Goal: Navigation & Orientation: Find specific page/section

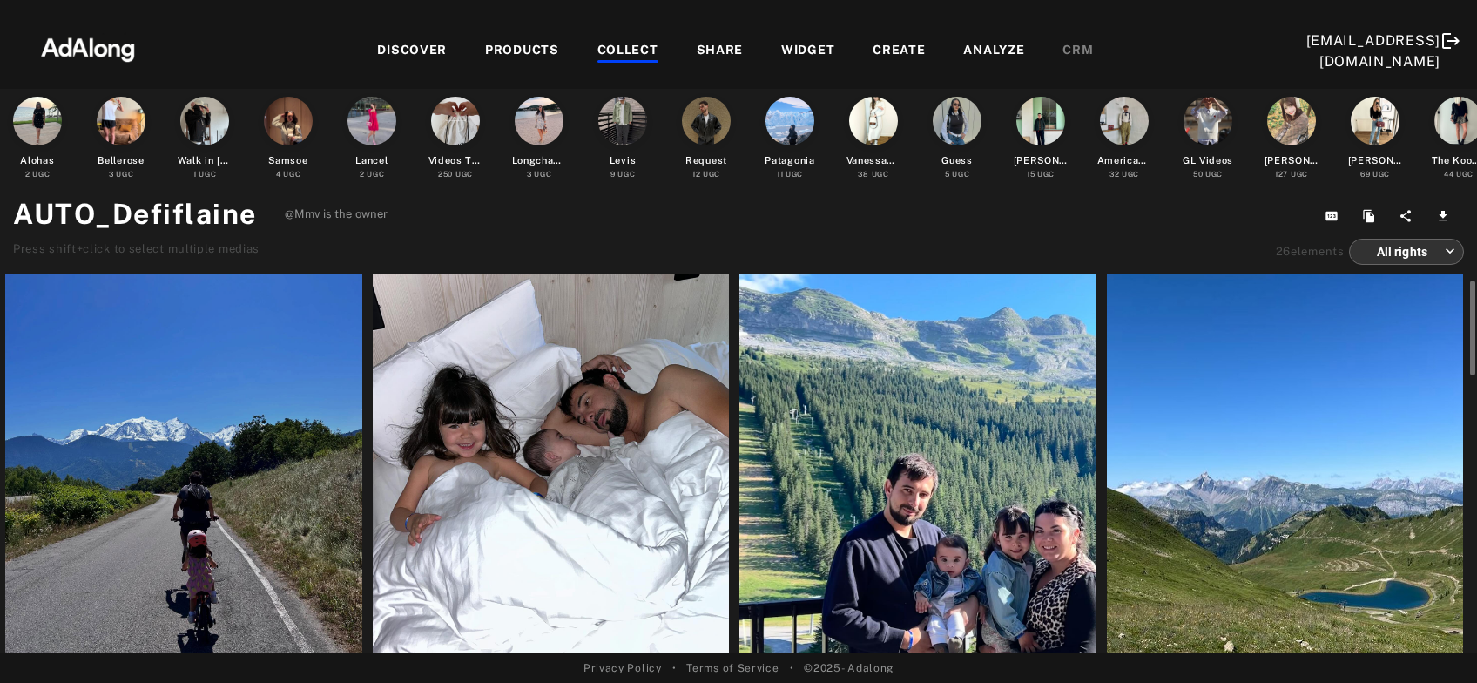
scroll to position [43, 0]
click at [600, 500] on div at bounding box center [551, 471] width 357 height 476
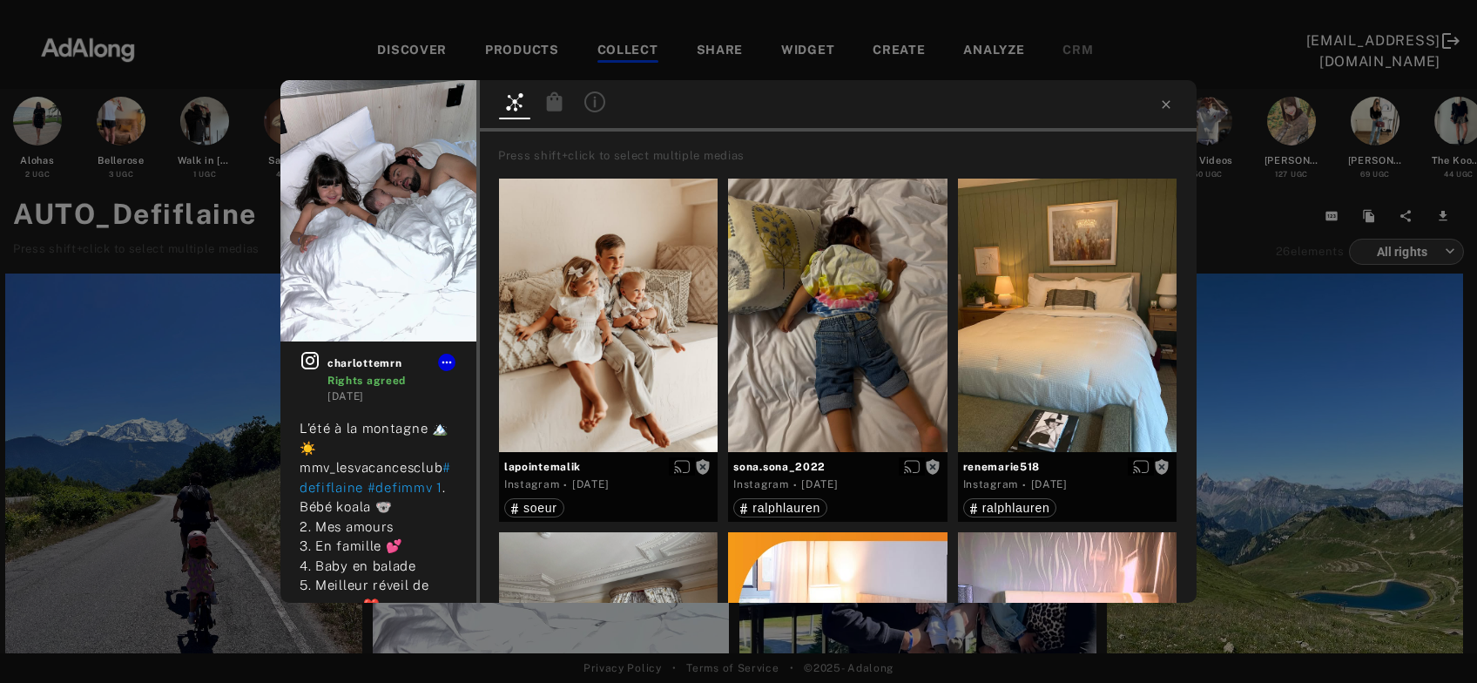
click at [180, 411] on div "charlottemrn Rights agreed [DATE] L’été à la montagne 🏔️☀️ mmv_lesvacancesclub …" at bounding box center [738, 341] width 1477 height 683
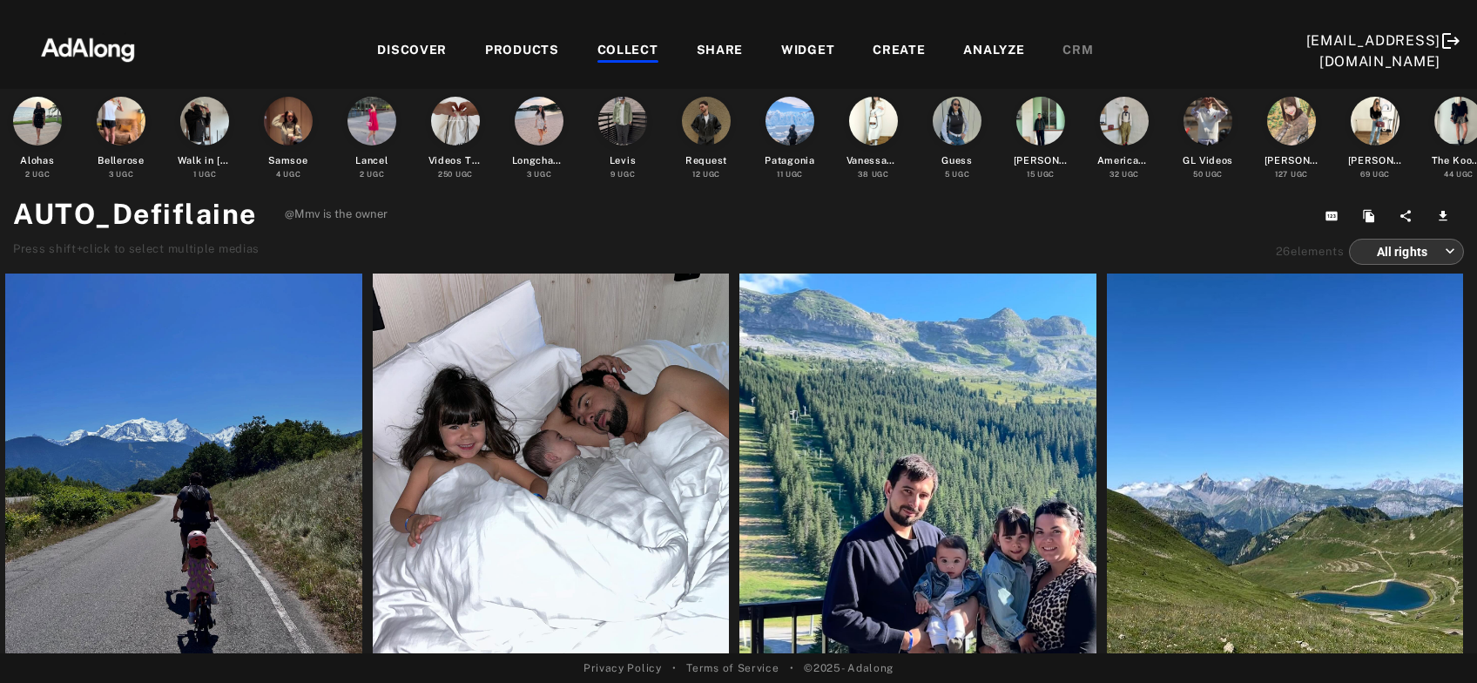
click at [598, 45] on div "COLLECT" at bounding box center [628, 51] width 61 height 21
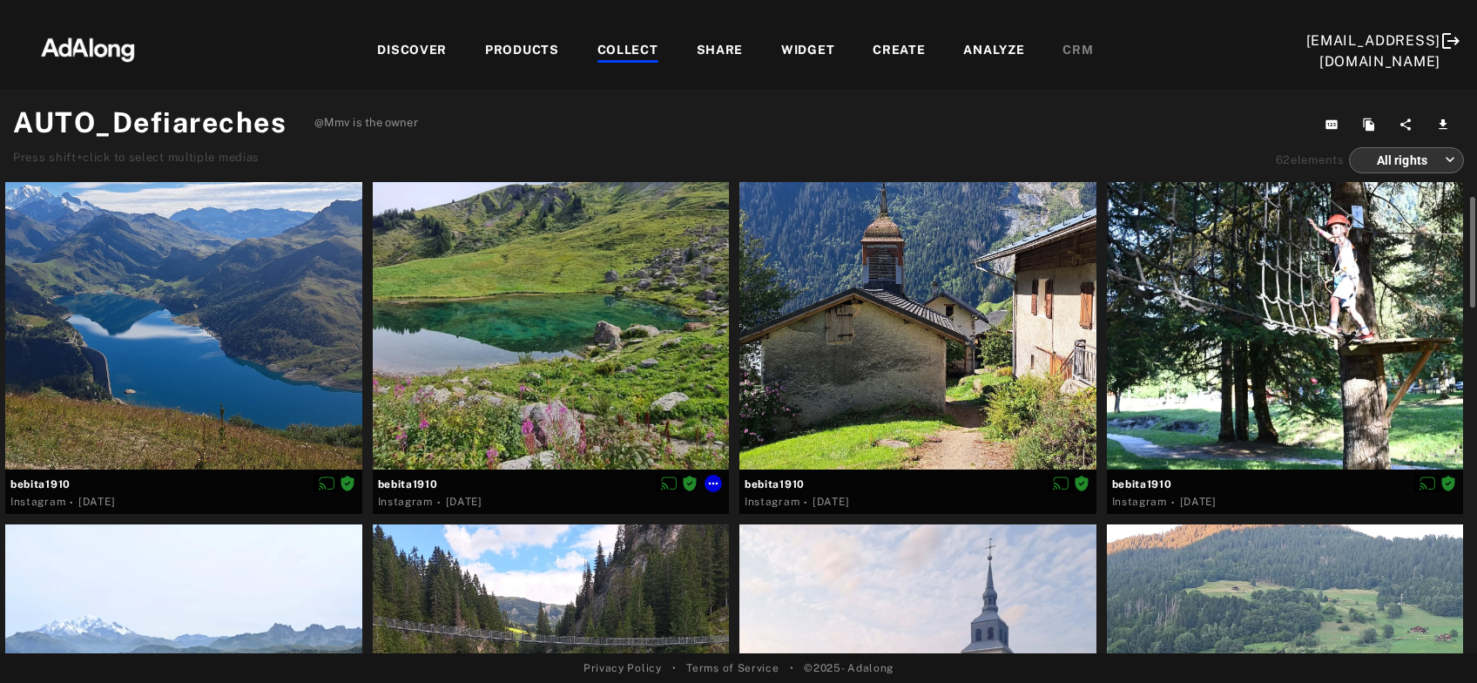
scroll to position [72, 0]
click at [564, 361] on div at bounding box center [551, 289] width 357 height 357
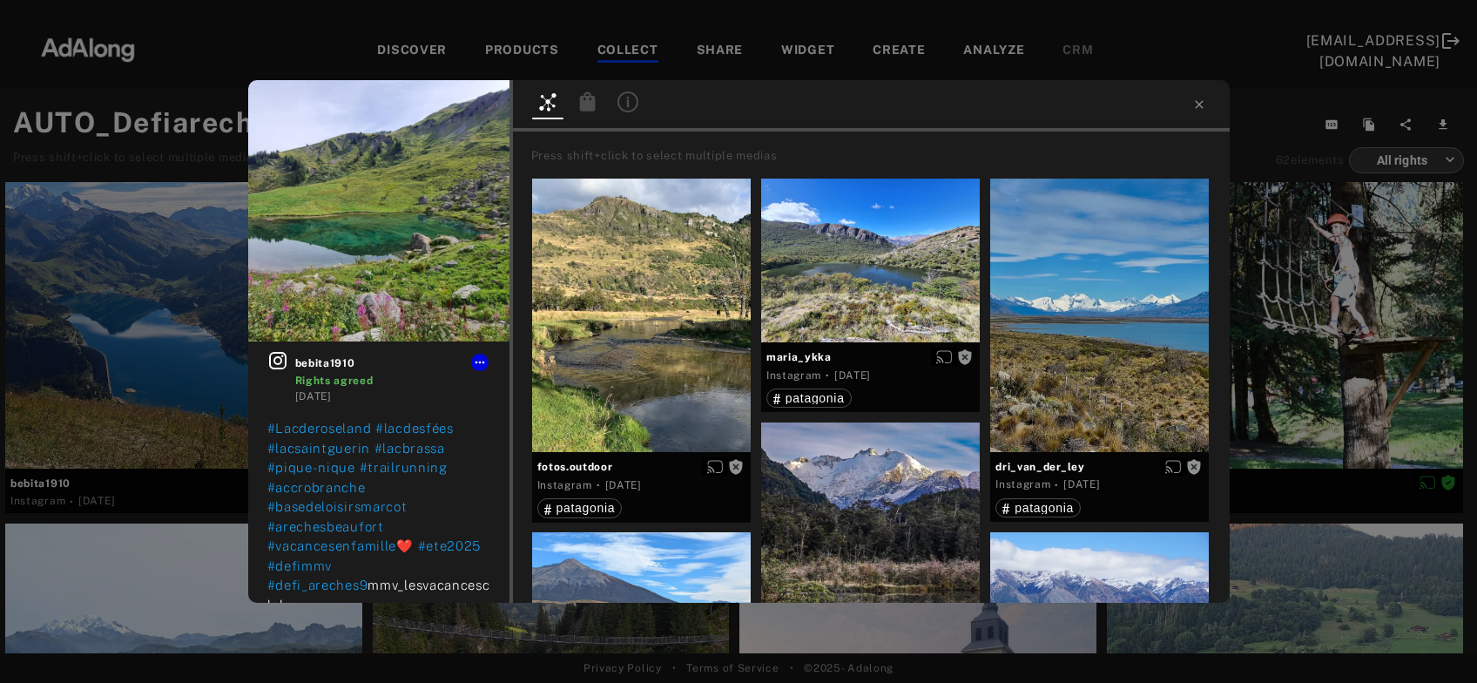
click at [158, 327] on div "bebita1910 Rights agreed 3 weeks ago #Lacderoseland #lacdesfées #lacsaintguerin…" at bounding box center [738, 341] width 1477 height 683
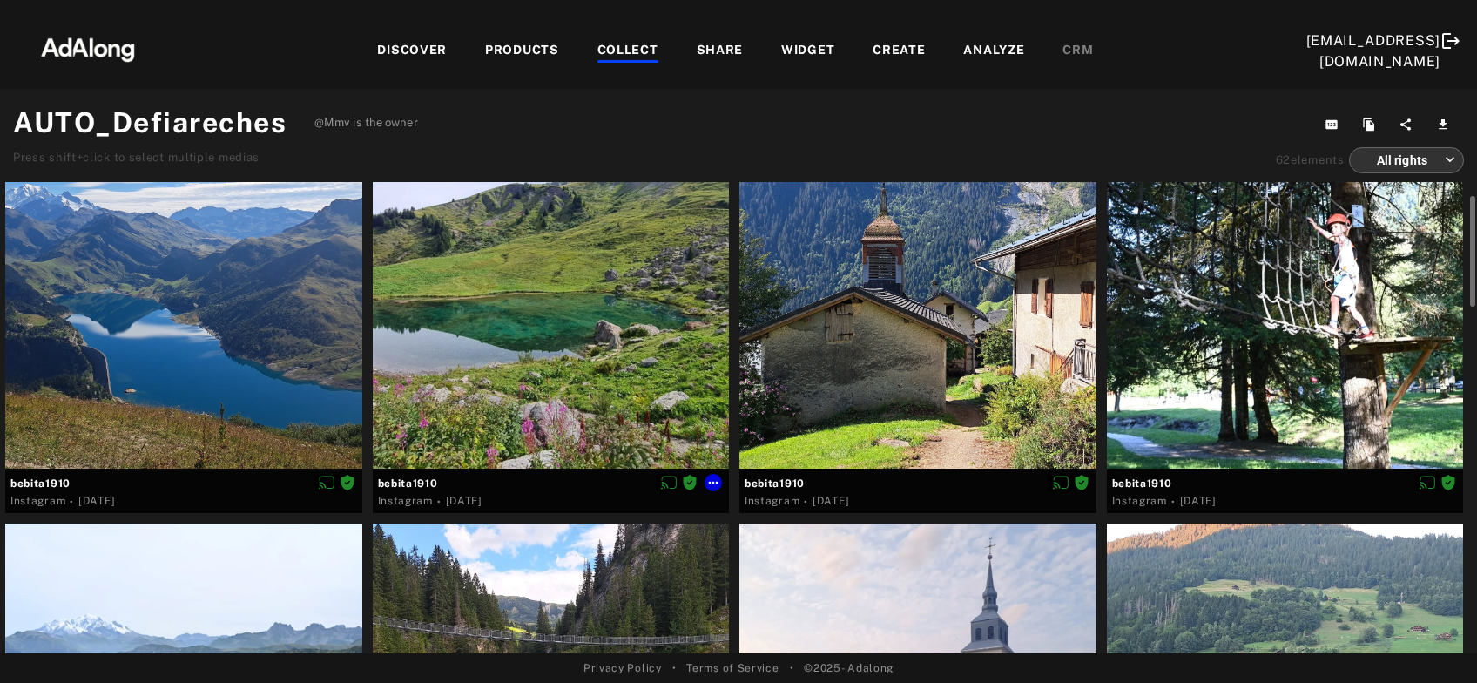
click at [640, 325] on div at bounding box center [551, 289] width 357 height 357
